Goal: Navigation & Orientation: Find specific page/section

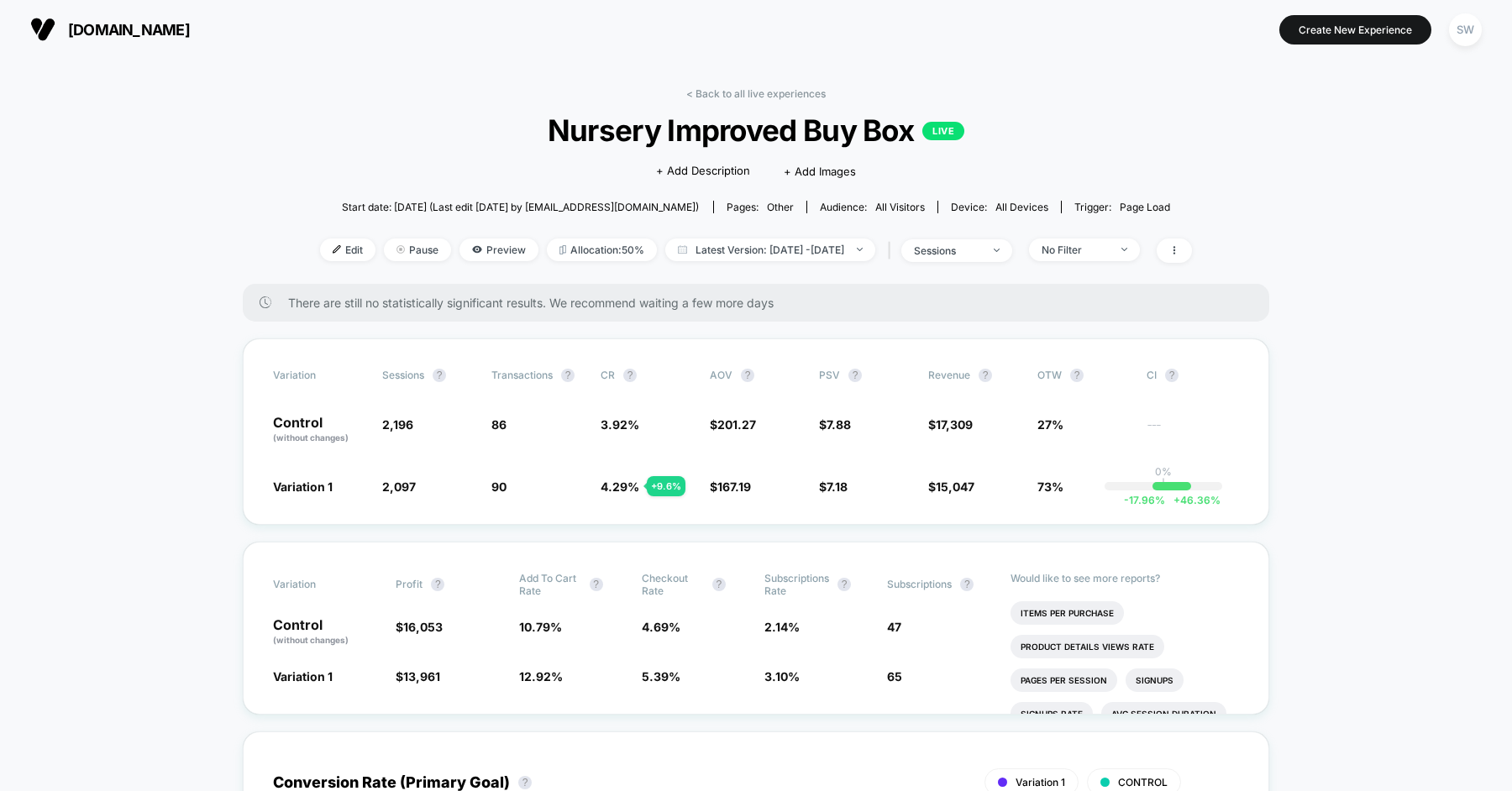
scroll to position [80, 0]
click at [765, 89] on link "< Back to all live experiences" at bounding box center [756, 94] width 140 height 13
